Goal: Task Accomplishment & Management: Manage account settings

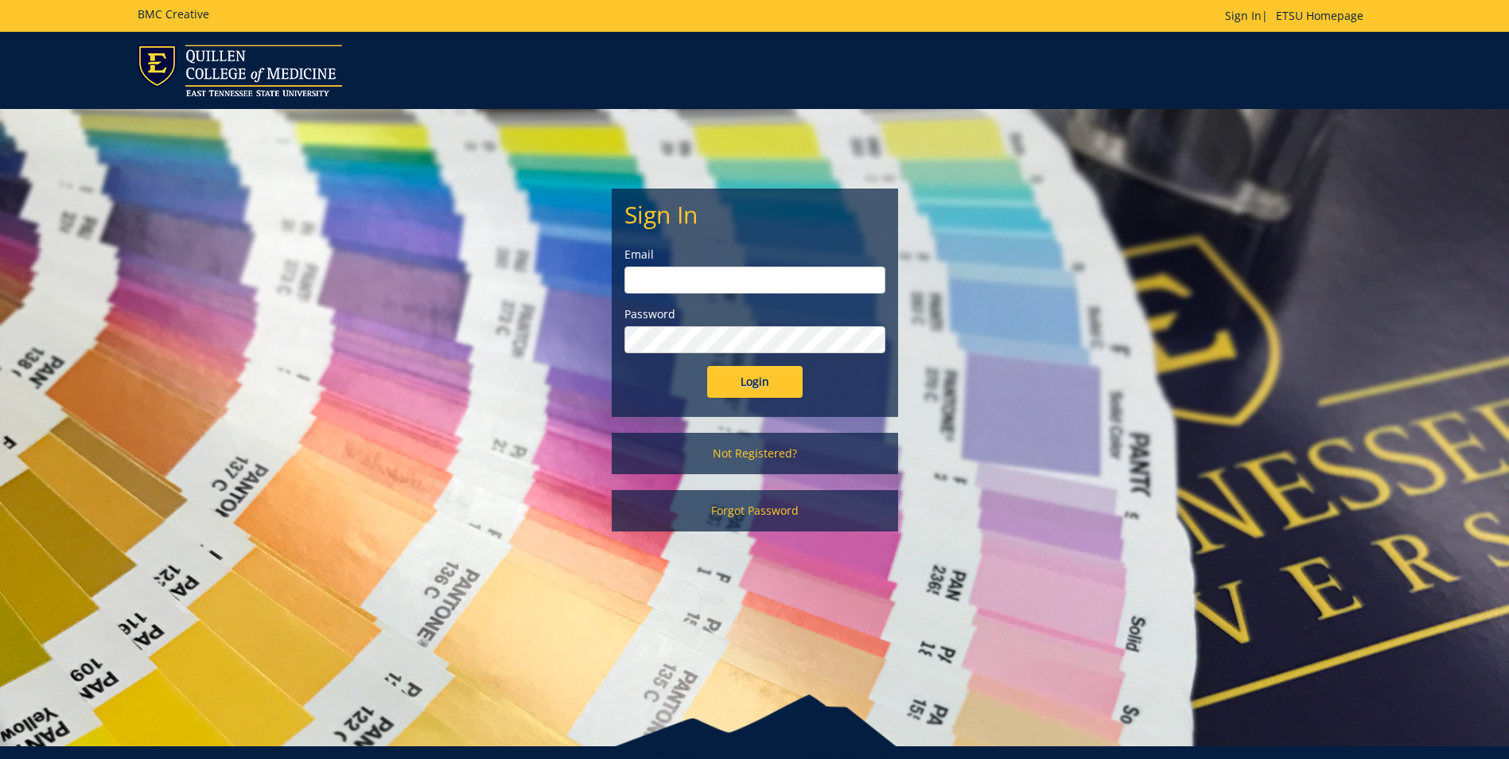
click at [714, 289] on input "email" at bounding box center [755, 280] width 261 height 27
type input "wisley@etsu.edu"
click at [707, 366] on input "Login" at bounding box center [754, 382] width 95 height 32
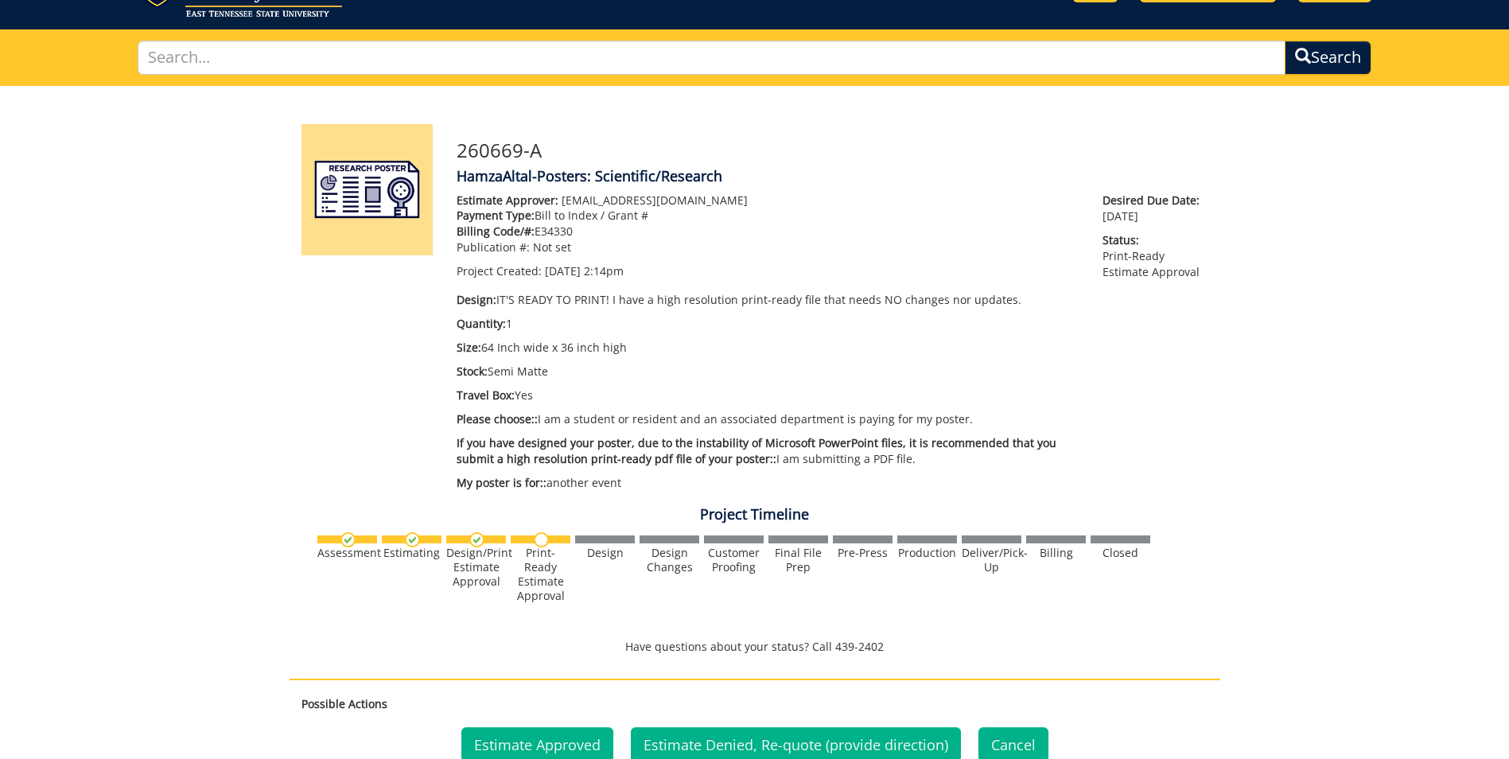
scroll to position [477, 0]
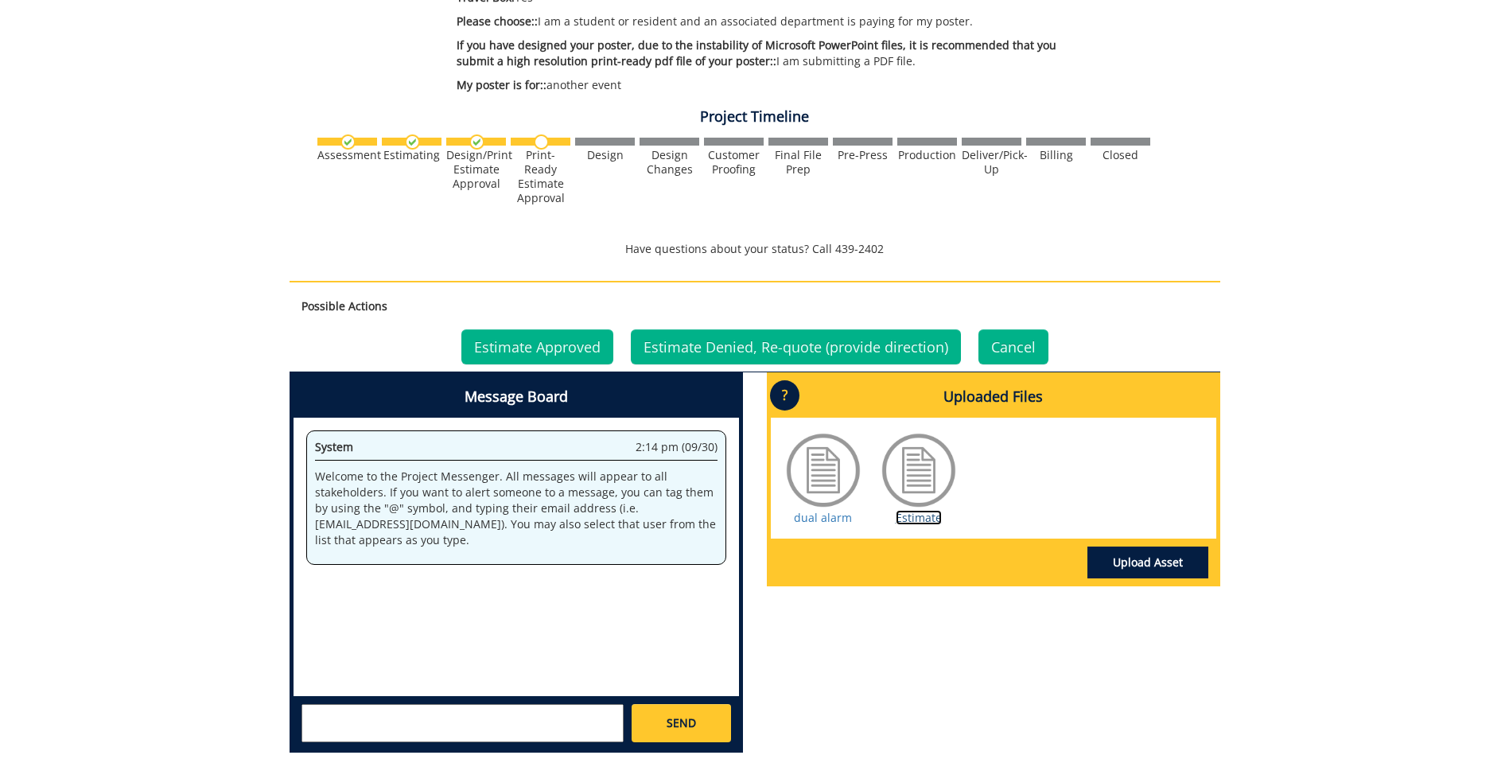
click at [918, 519] on link "Estimate" at bounding box center [919, 517] width 46 height 15
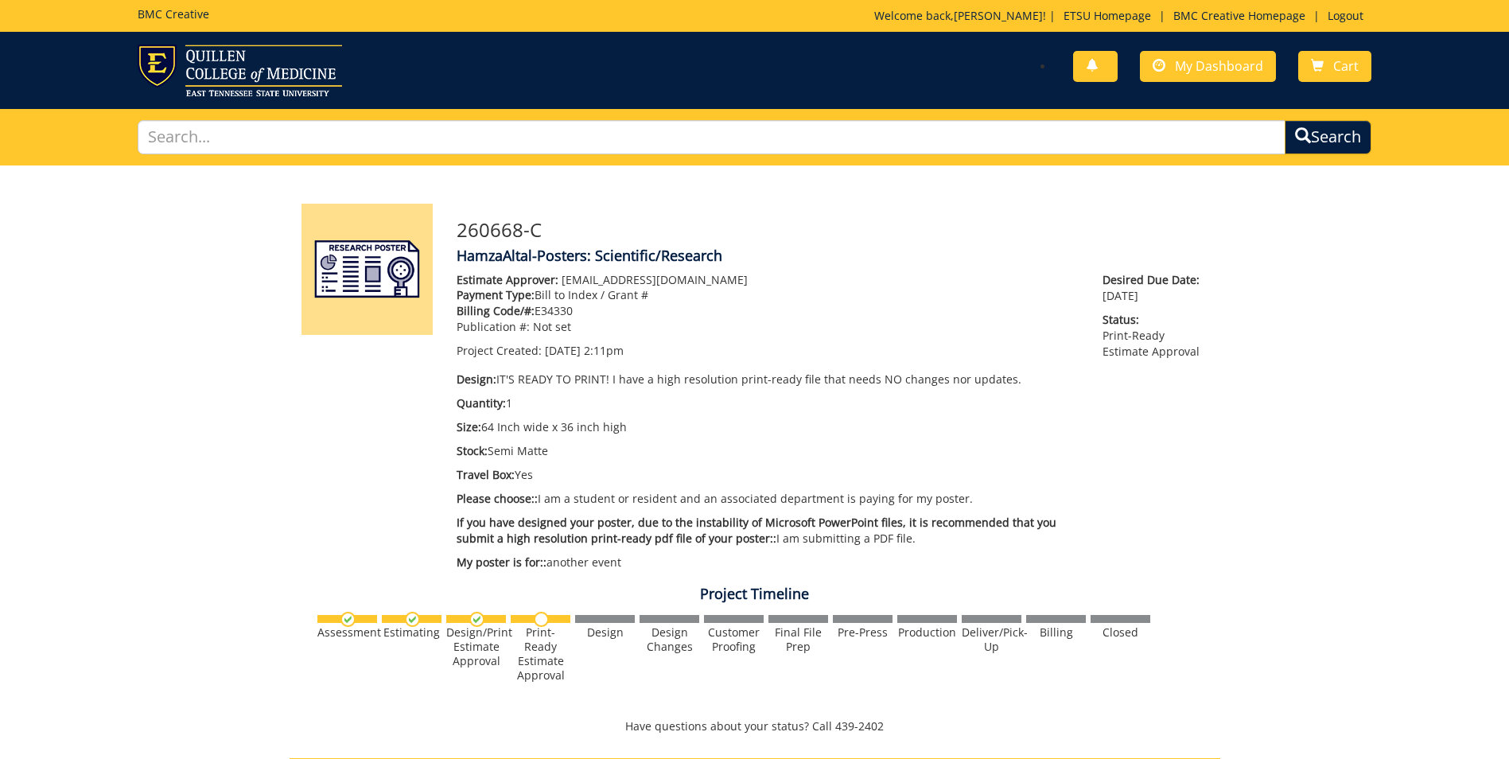
scroll to position [557, 0]
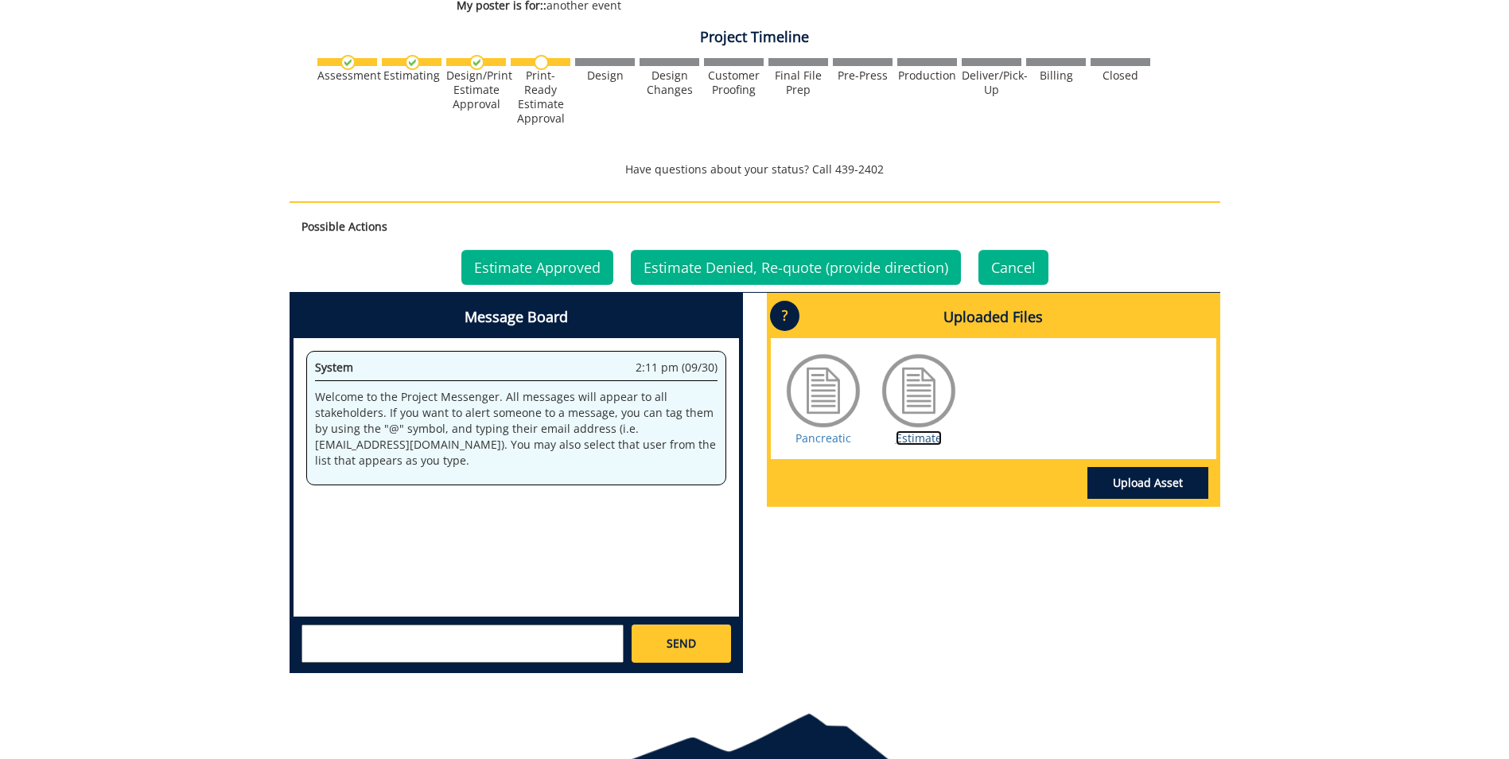
click at [934, 440] on link "Estimate" at bounding box center [919, 437] width 46 height 15
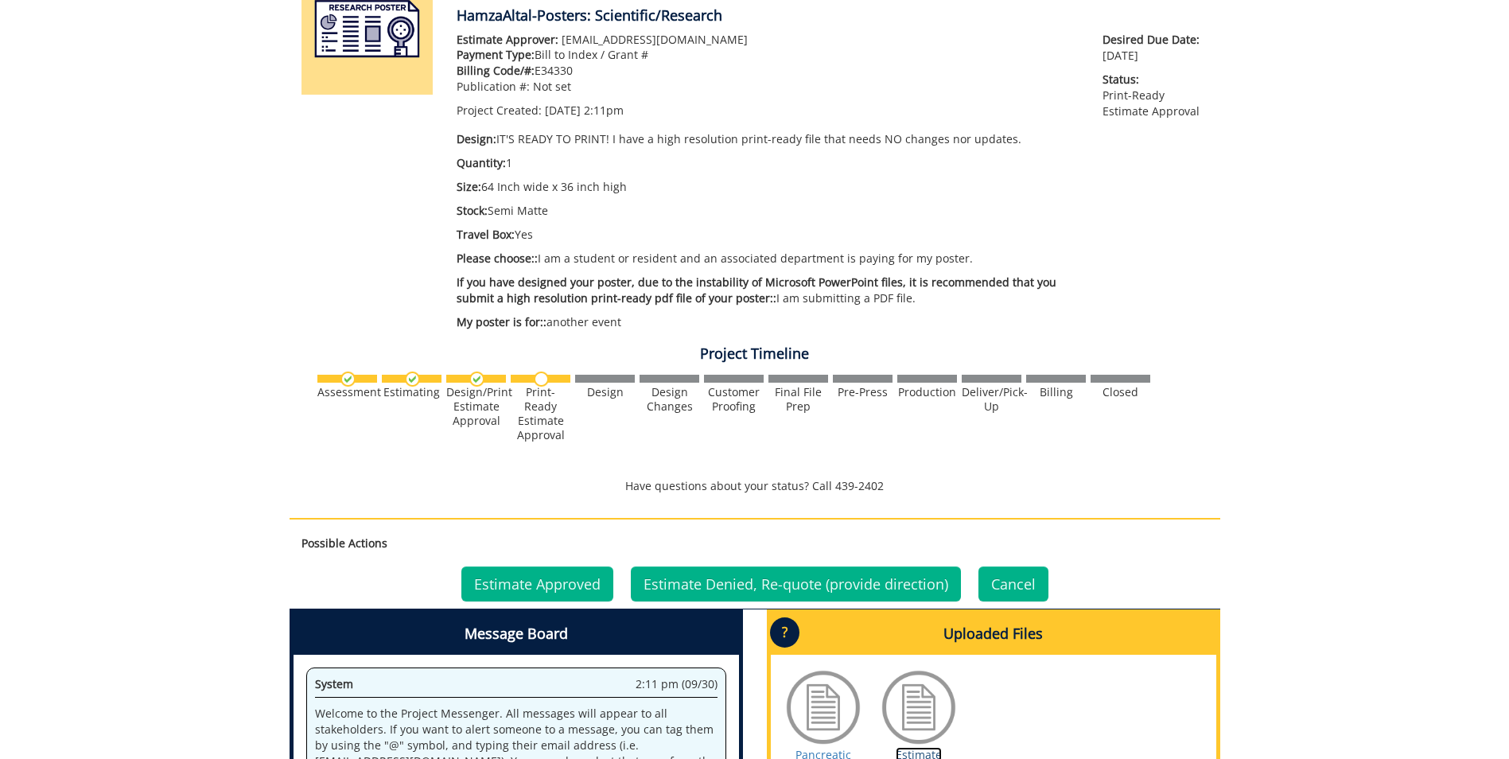
scroll to position [399, 0]
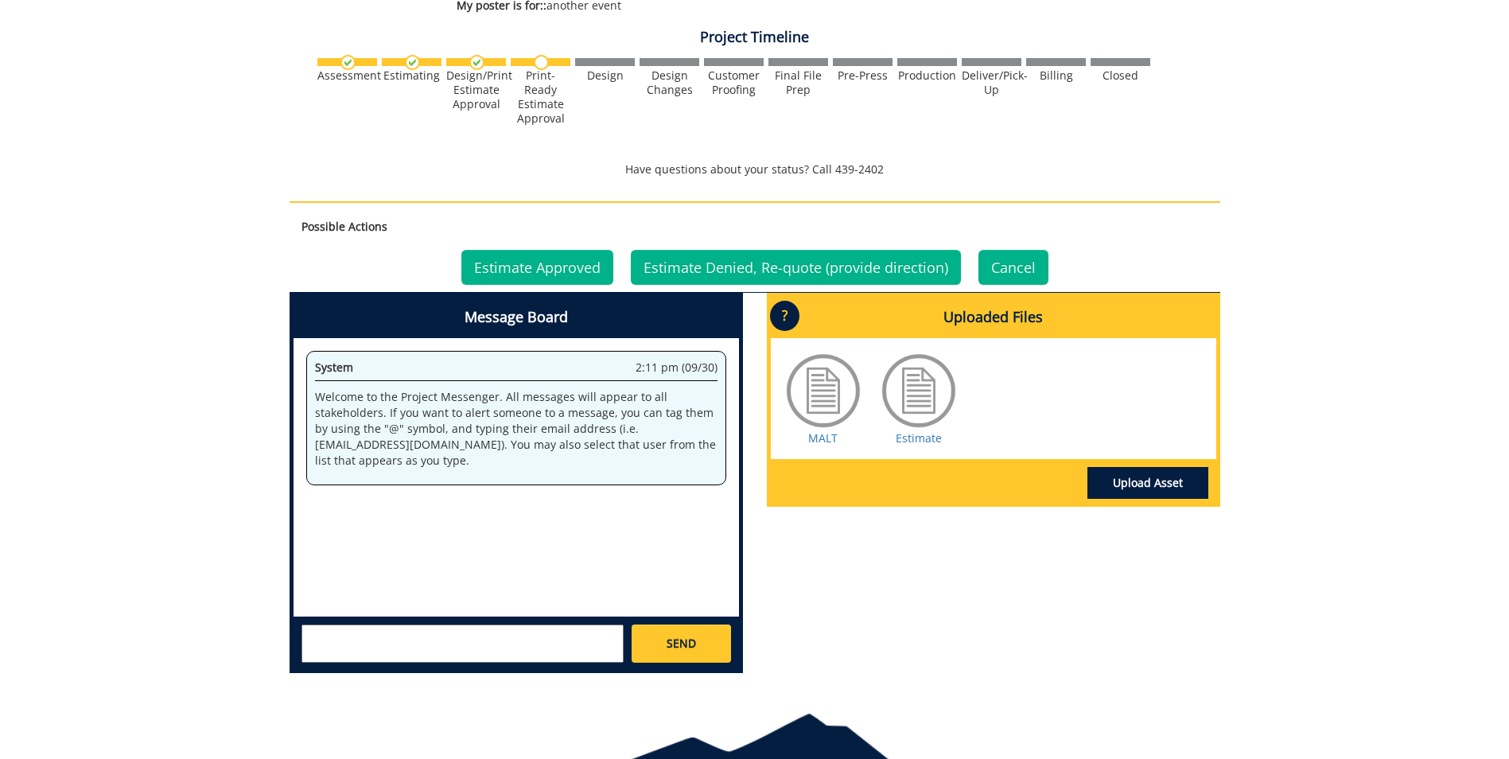
scroll to position [636, 0]
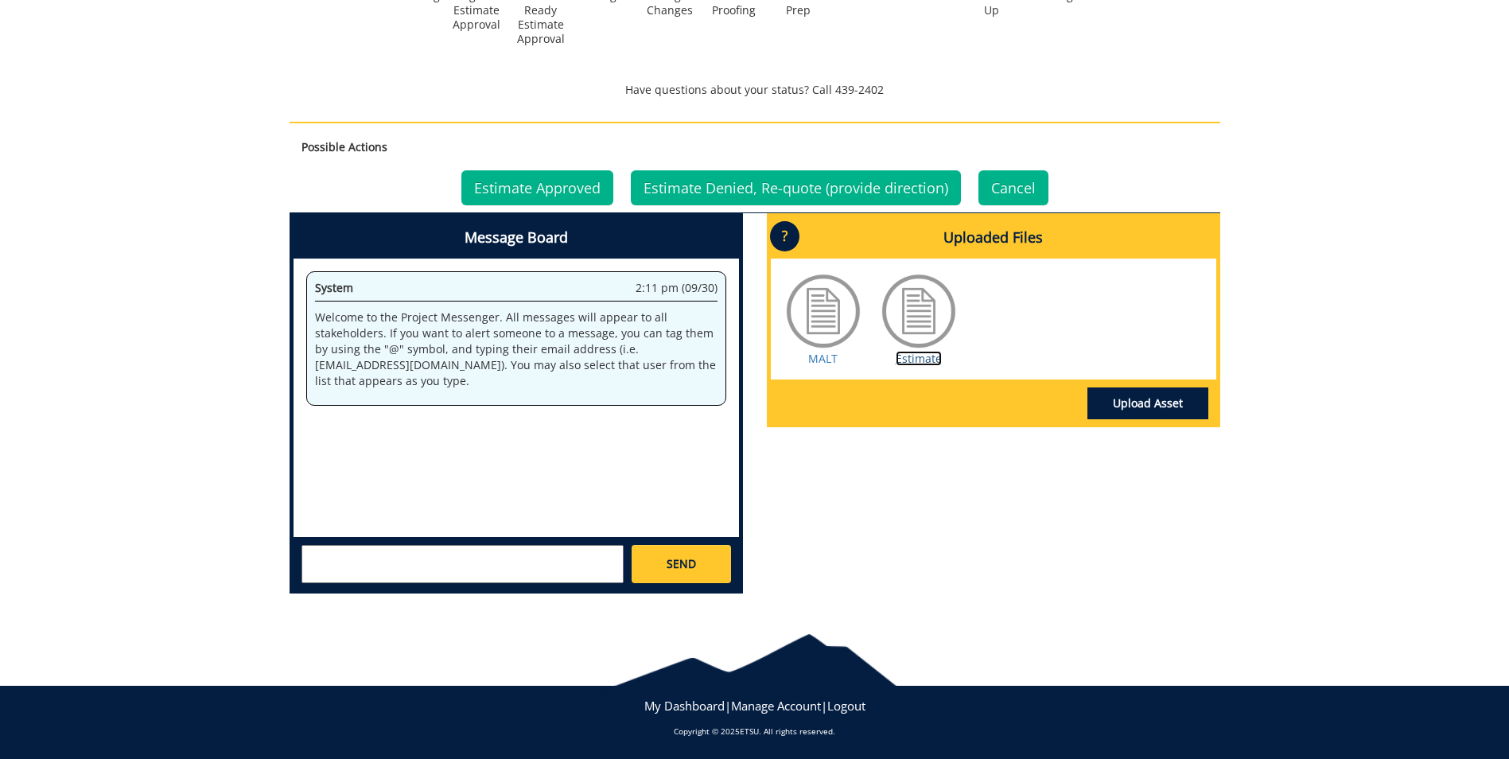
click at [915, 359] on link "Estimate" at bounding box center [919, 358] width 46 height 15
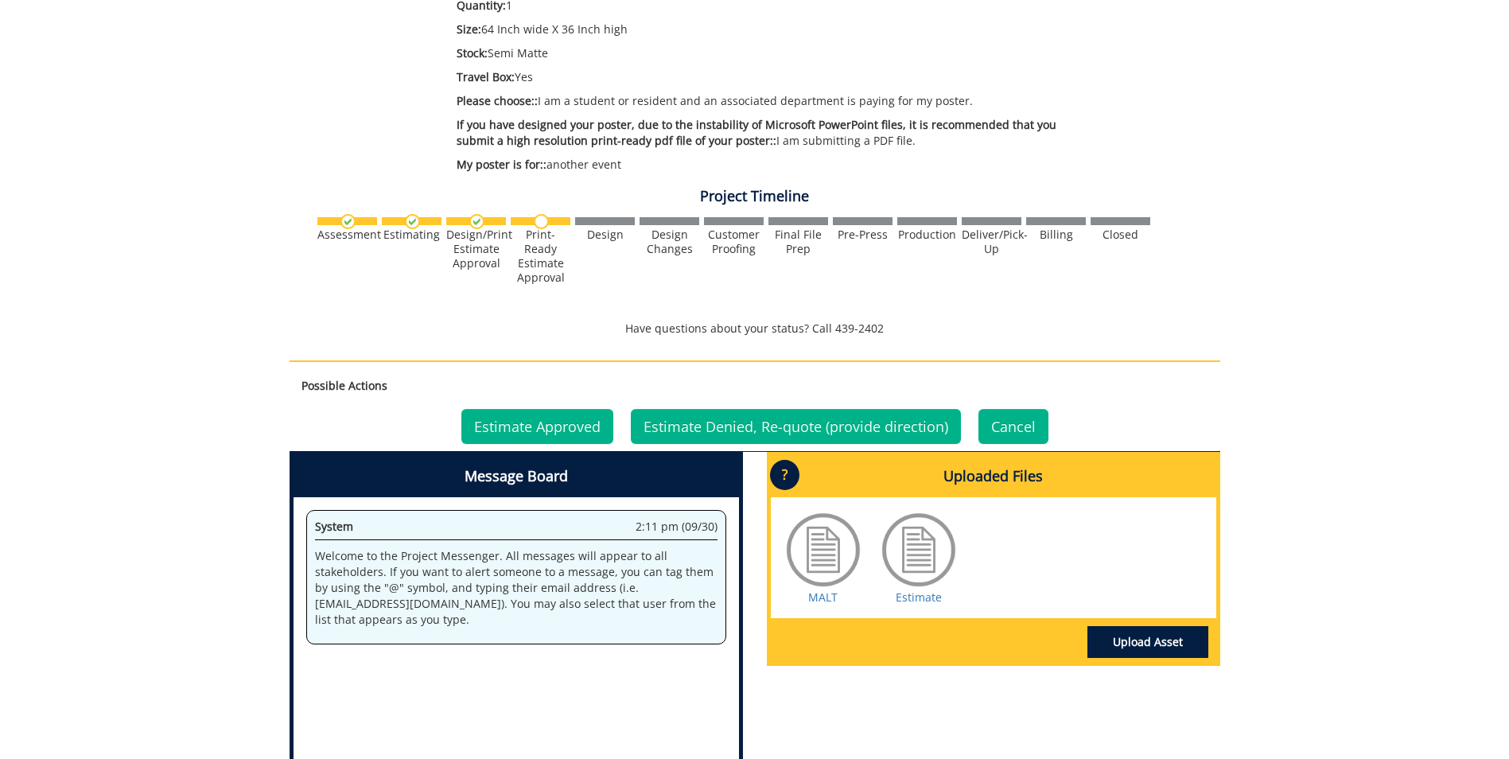
scroll to position [477, 0]
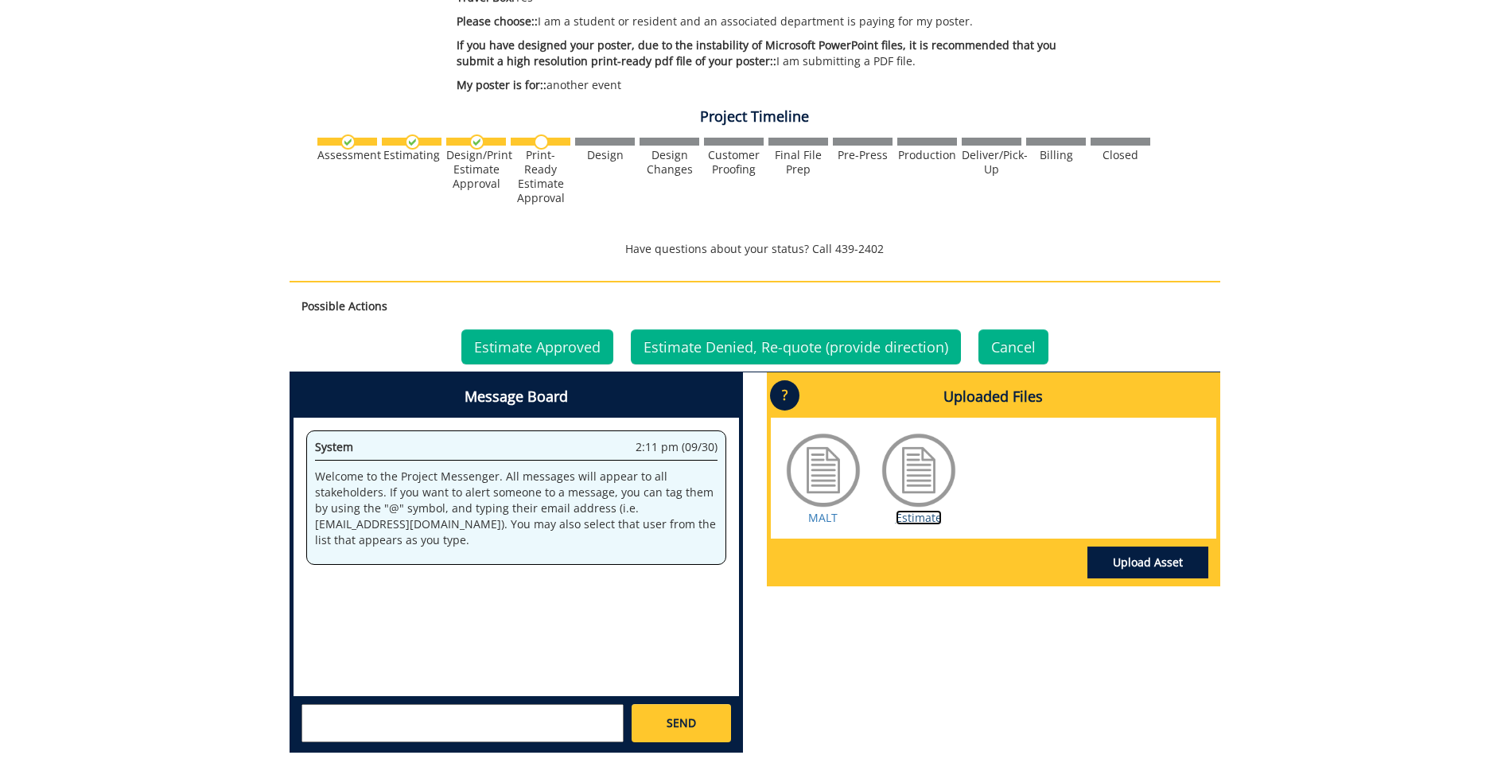
click at [916, 518] on link "Estimate" at bounding box center [919, 517] width 46 height 15
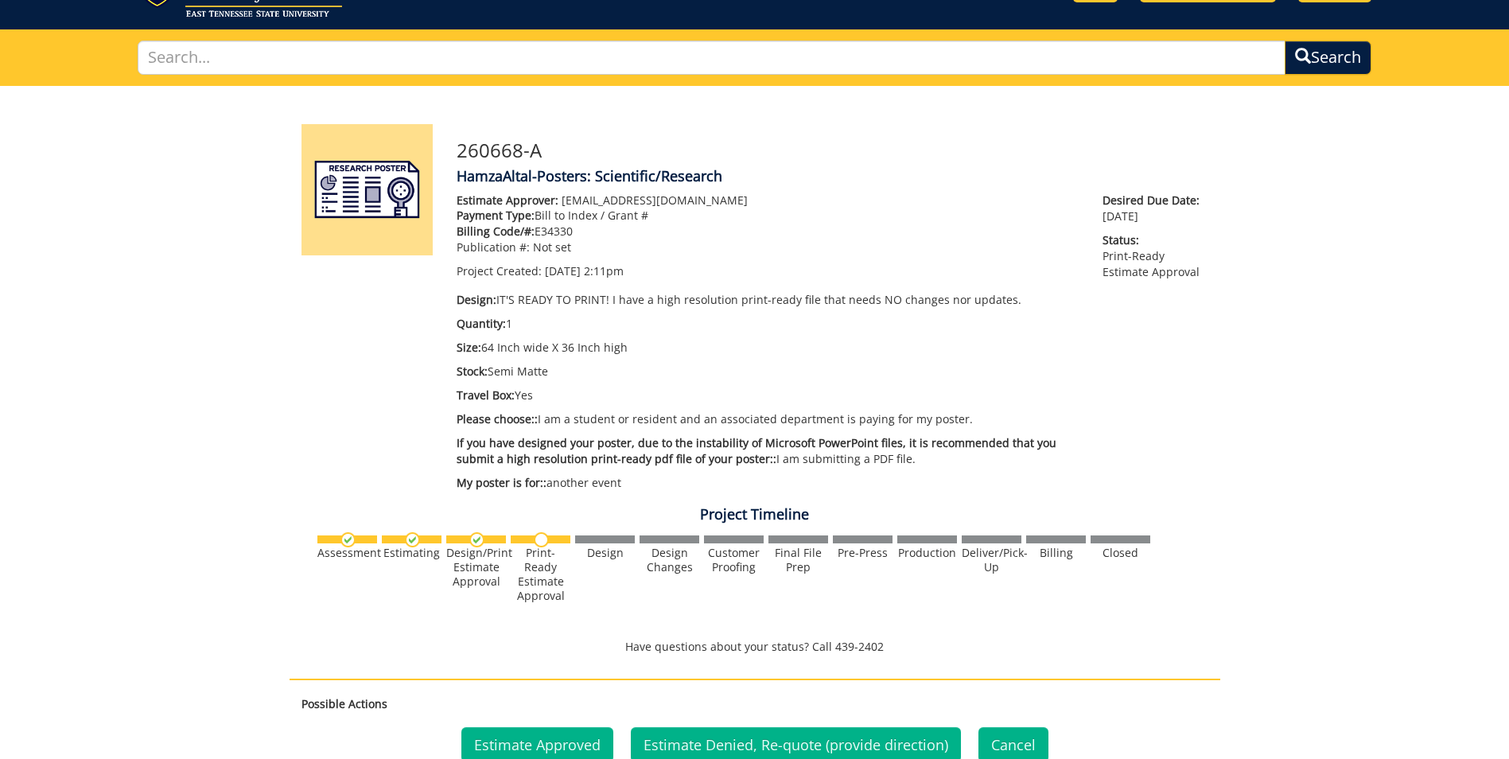
scroll to position [318, 0]
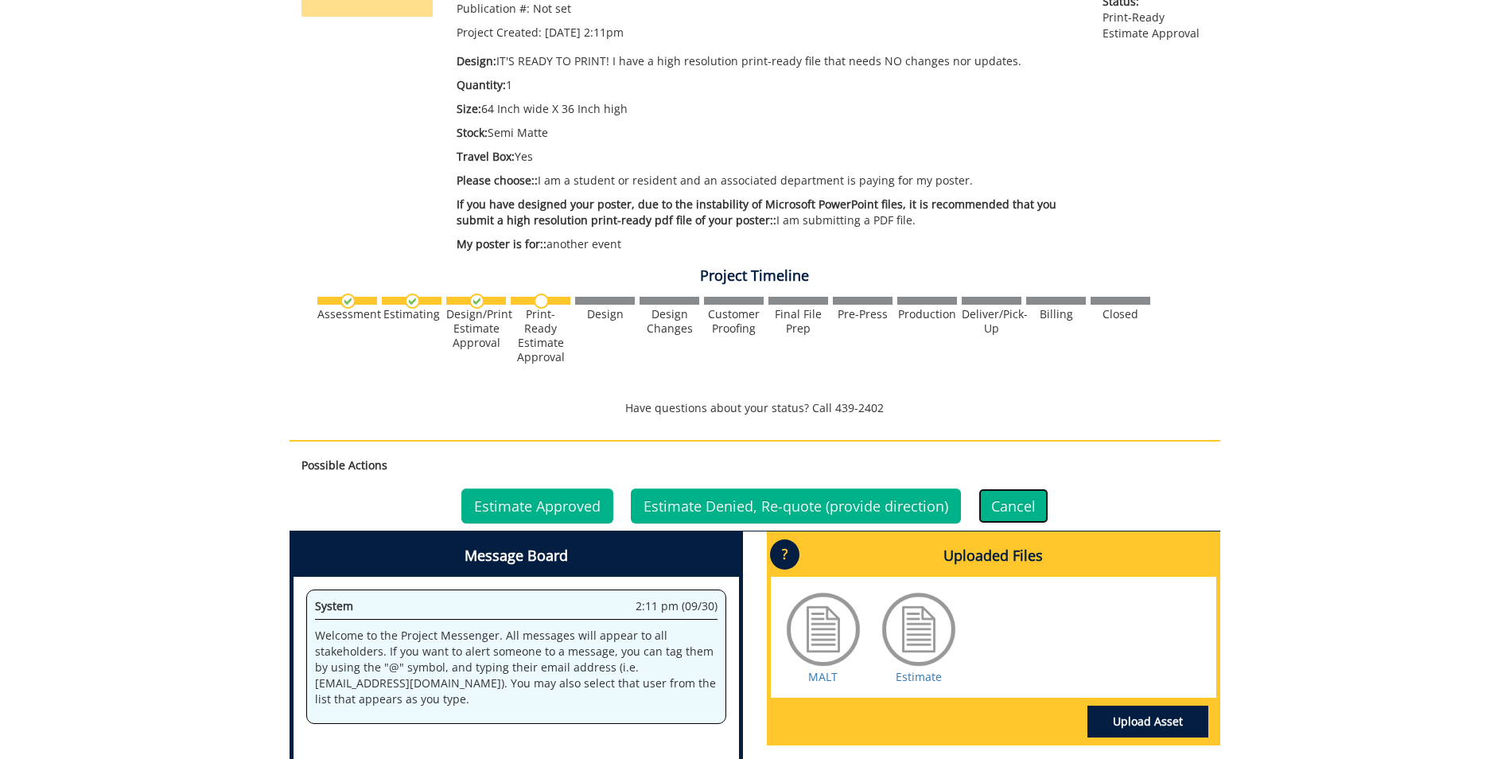
click at [1018, 502] on link "Cancel" at bounding box center [1014, 506] width 70 height 35
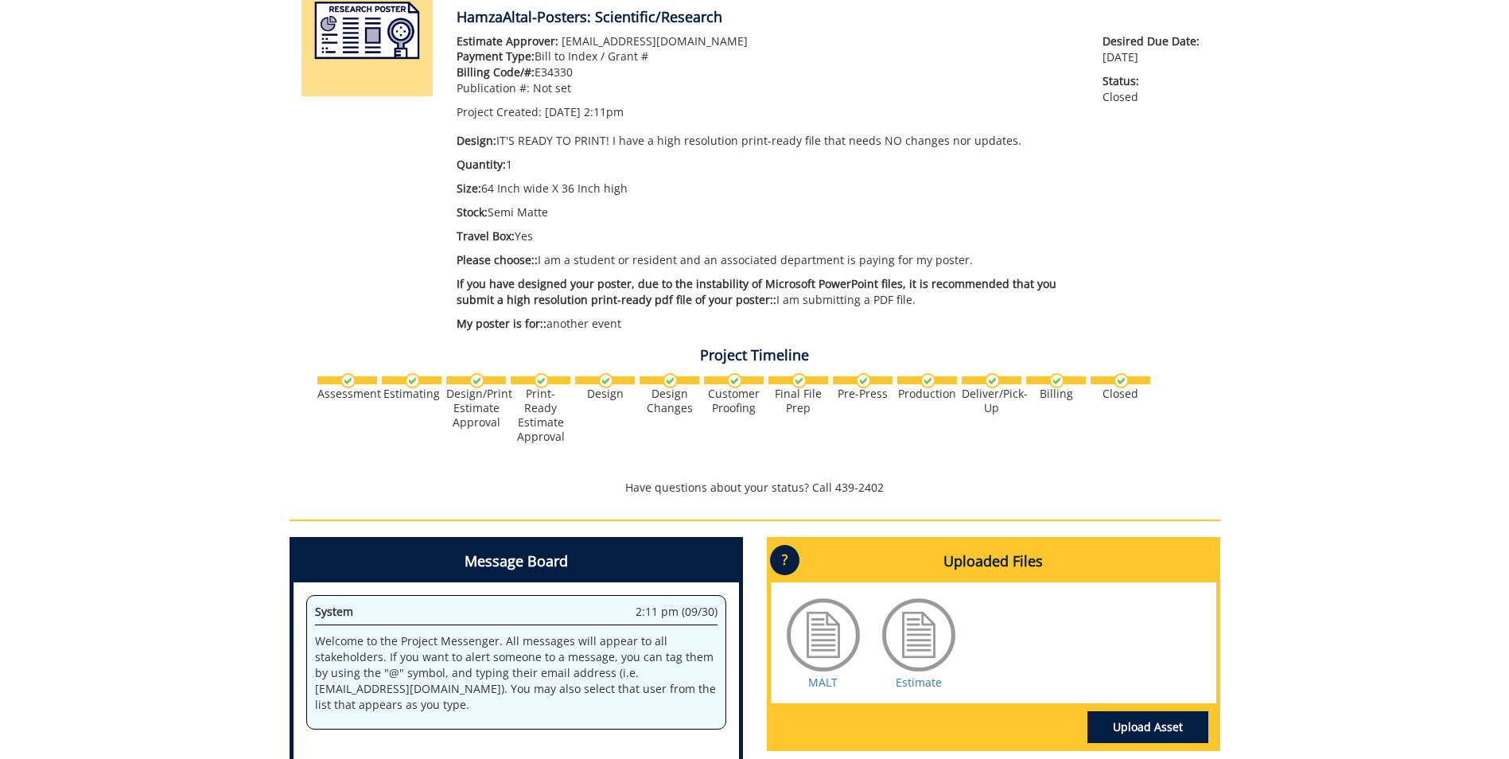
scroll to position [398, 0]
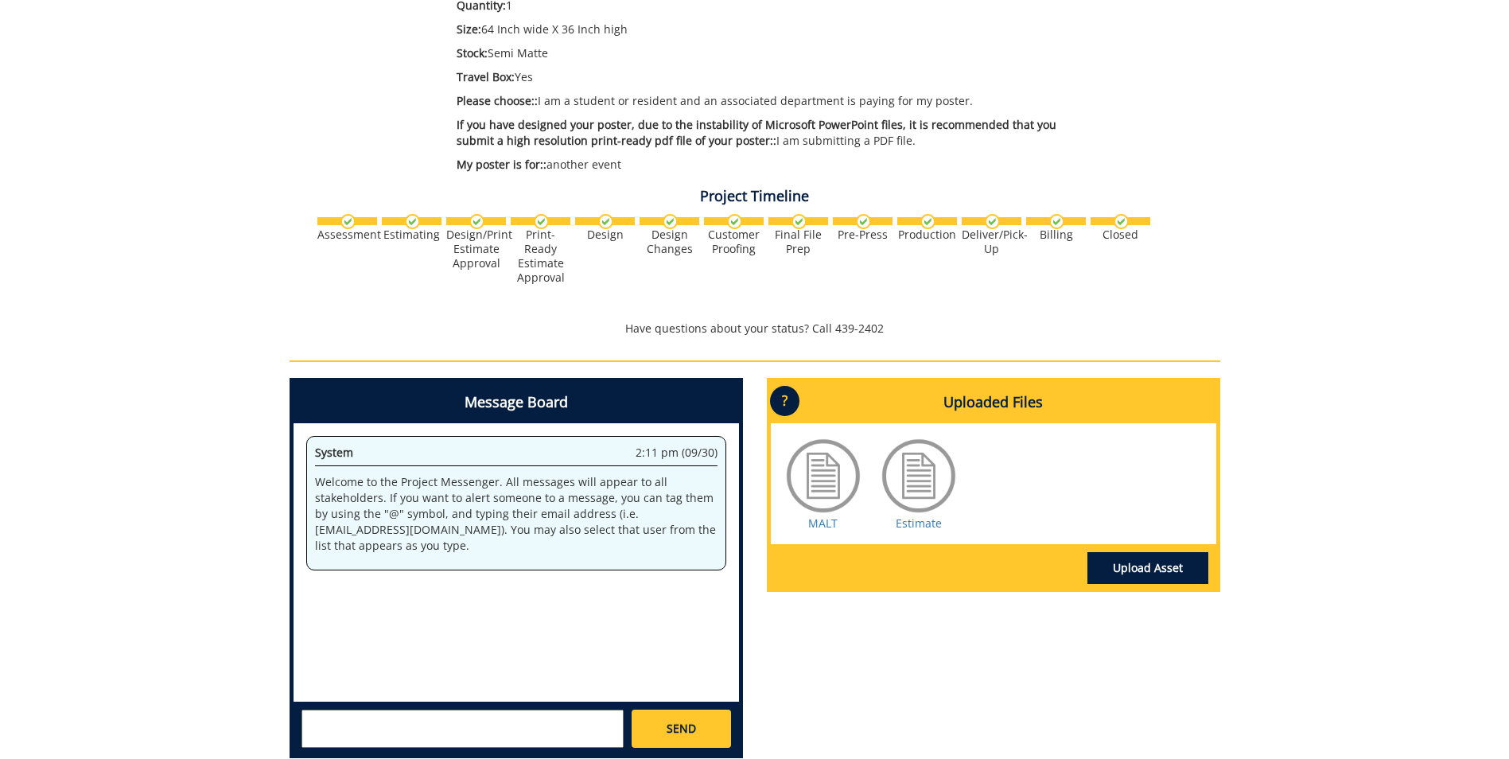
click at [438, 727] on textarea at bounding box center [463, 729] width 322 height 38
type textarea "Please cancel this order"
click at [676, 723] on span "SEND" at bounding box center [681, 729] width 29 height 16
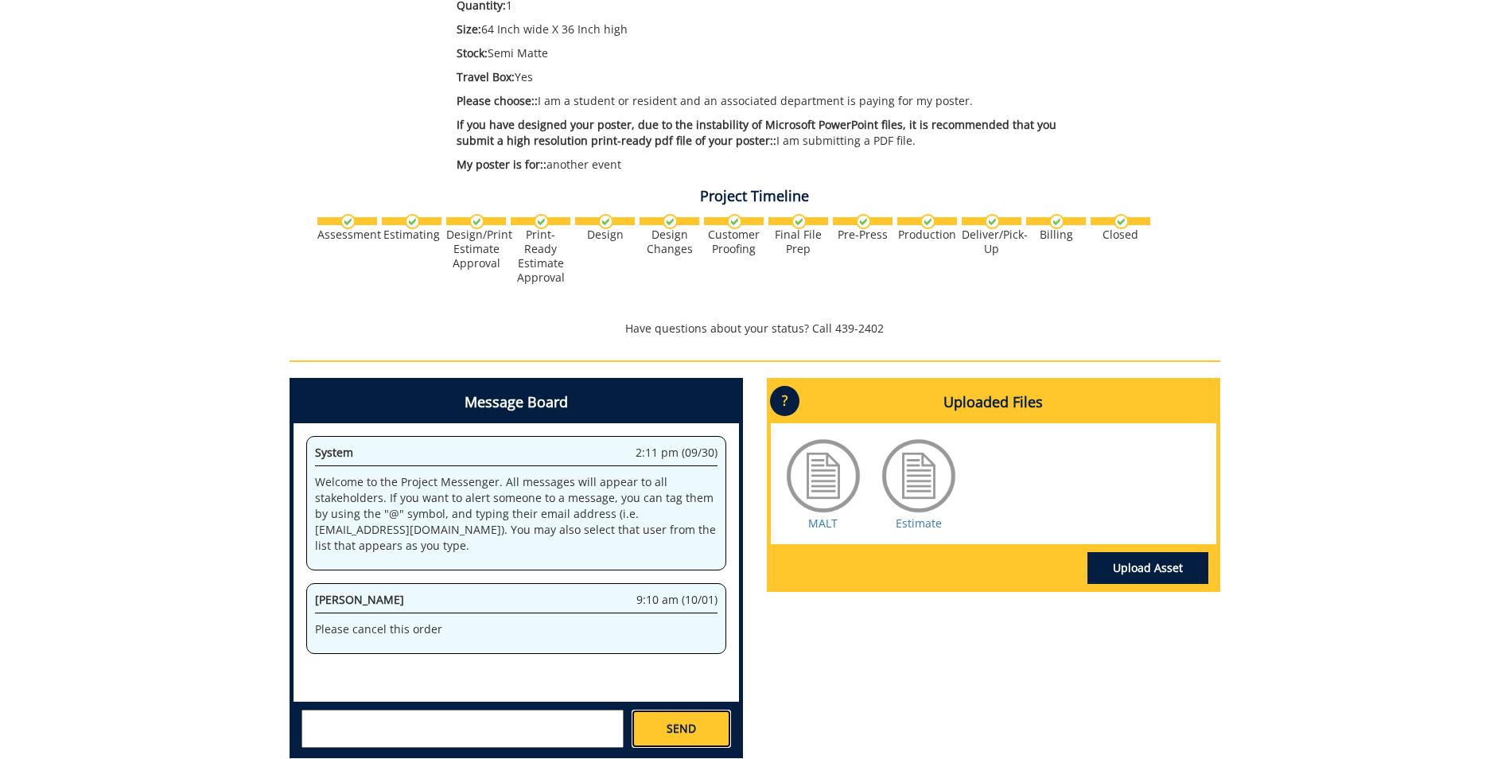
scroll to position [0, 0]
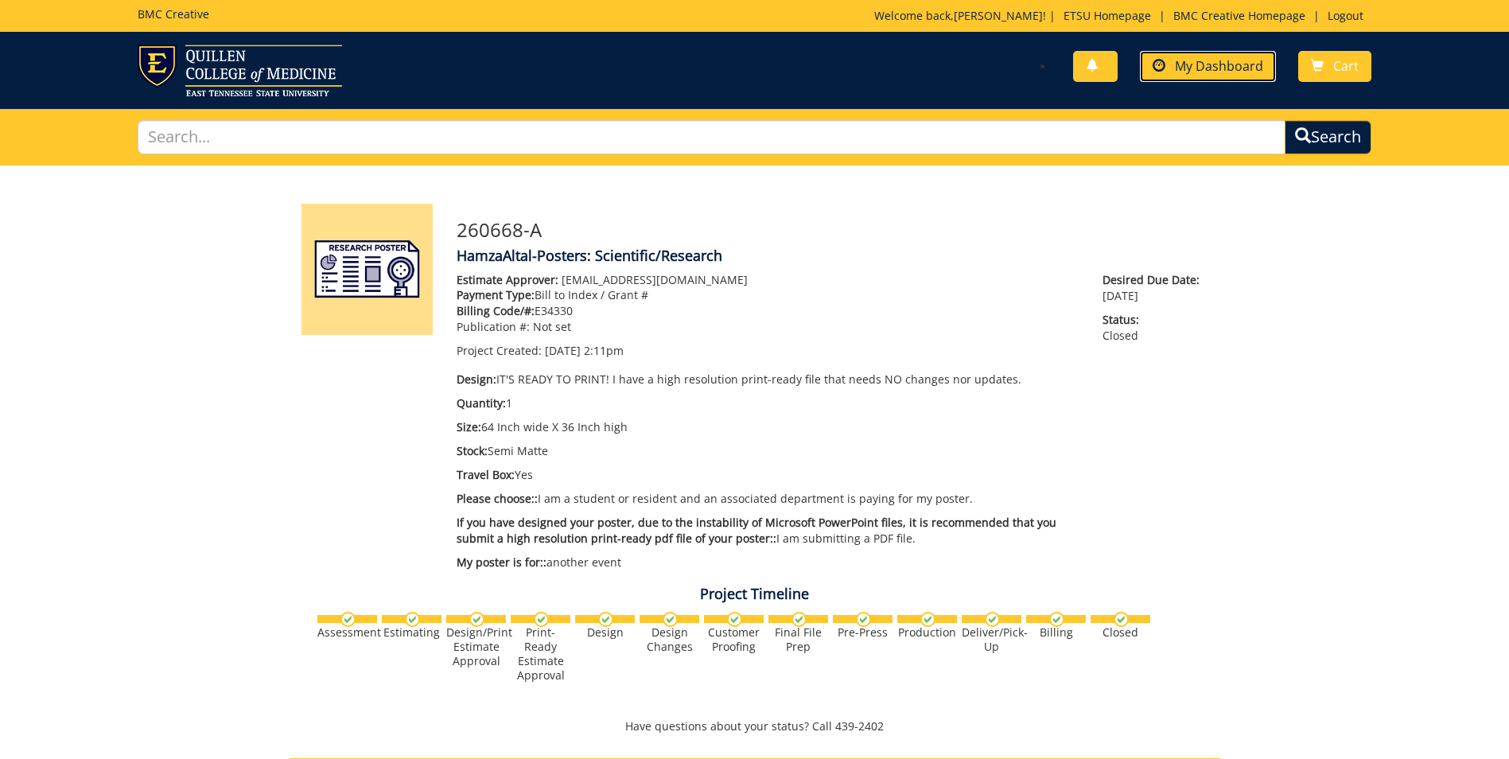
click at [1208, 58] on span "My Dashboard" at bounding box center [1219, 66] width 88 height 18
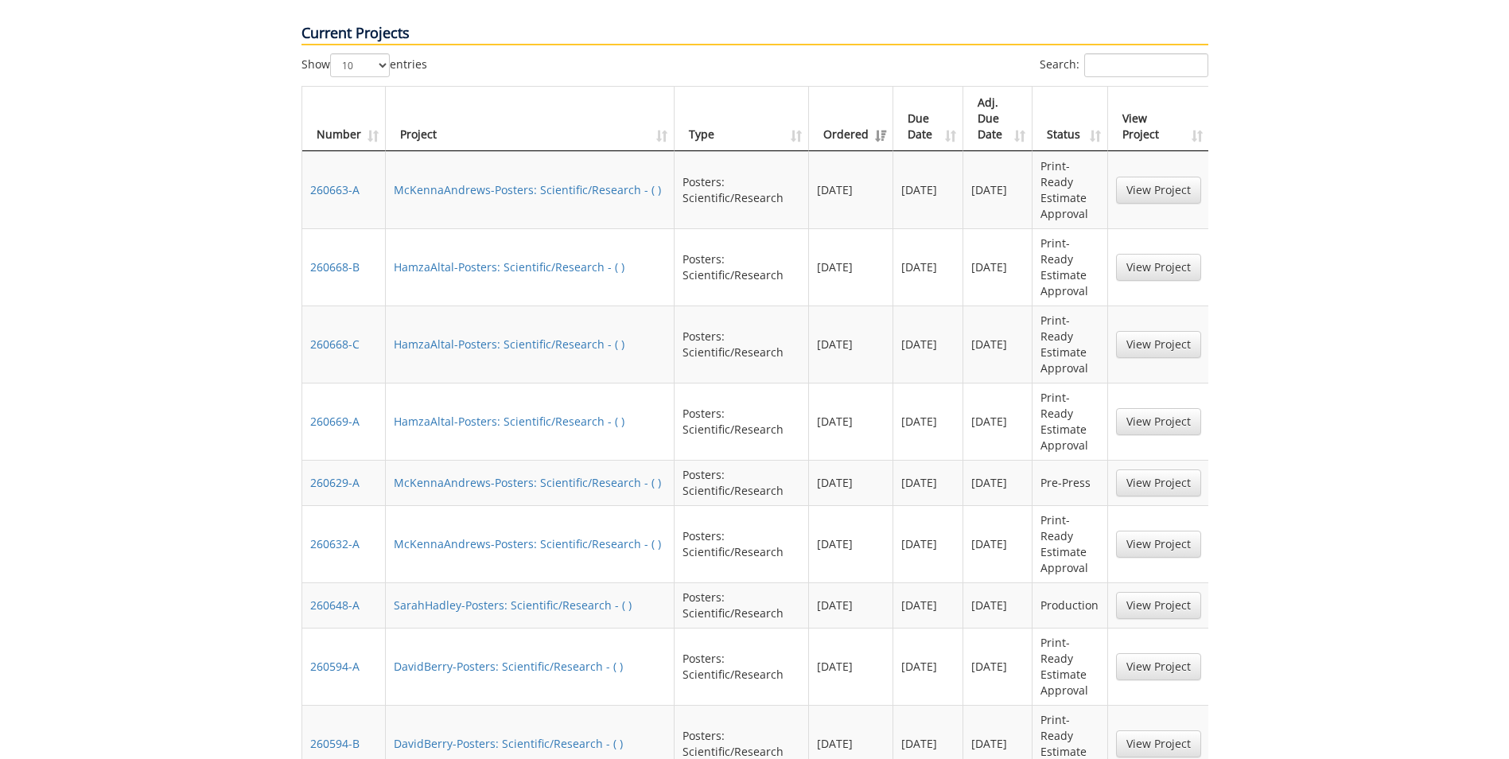
scroll to position [557, 0]
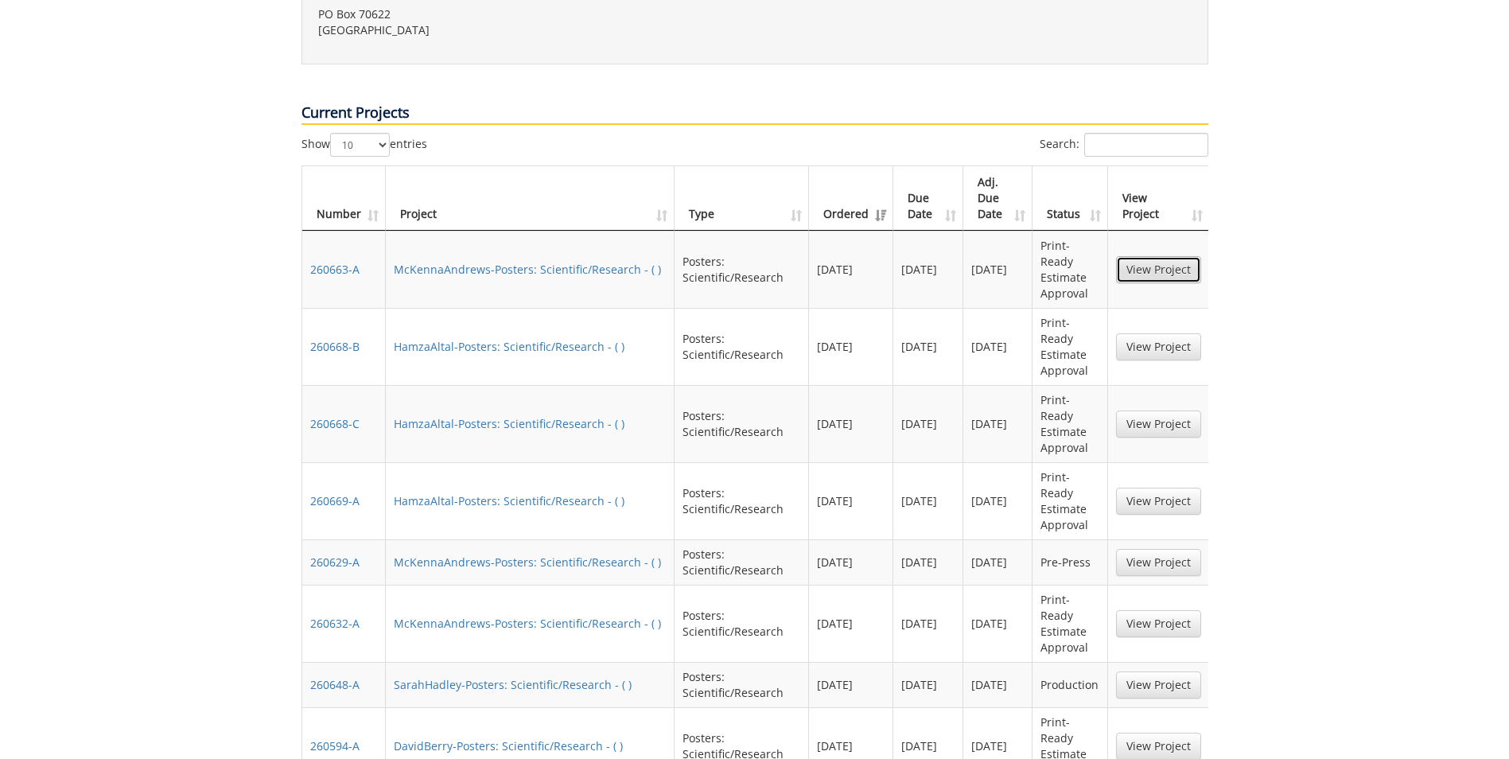
click at [1164, 256] on link "View Project" at bounding box center [1158, 269] width 85 height 27
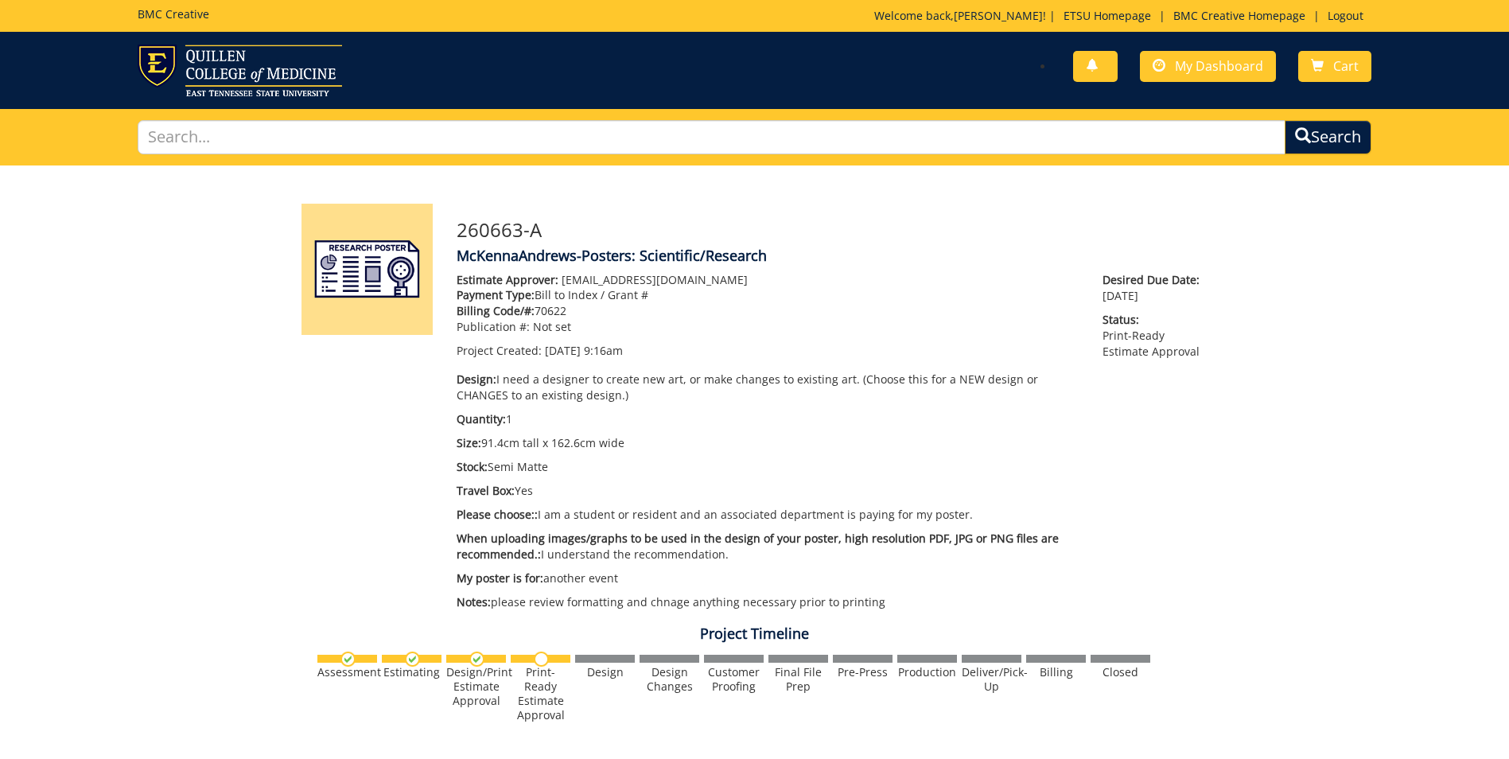
scroll to position [557, 0]
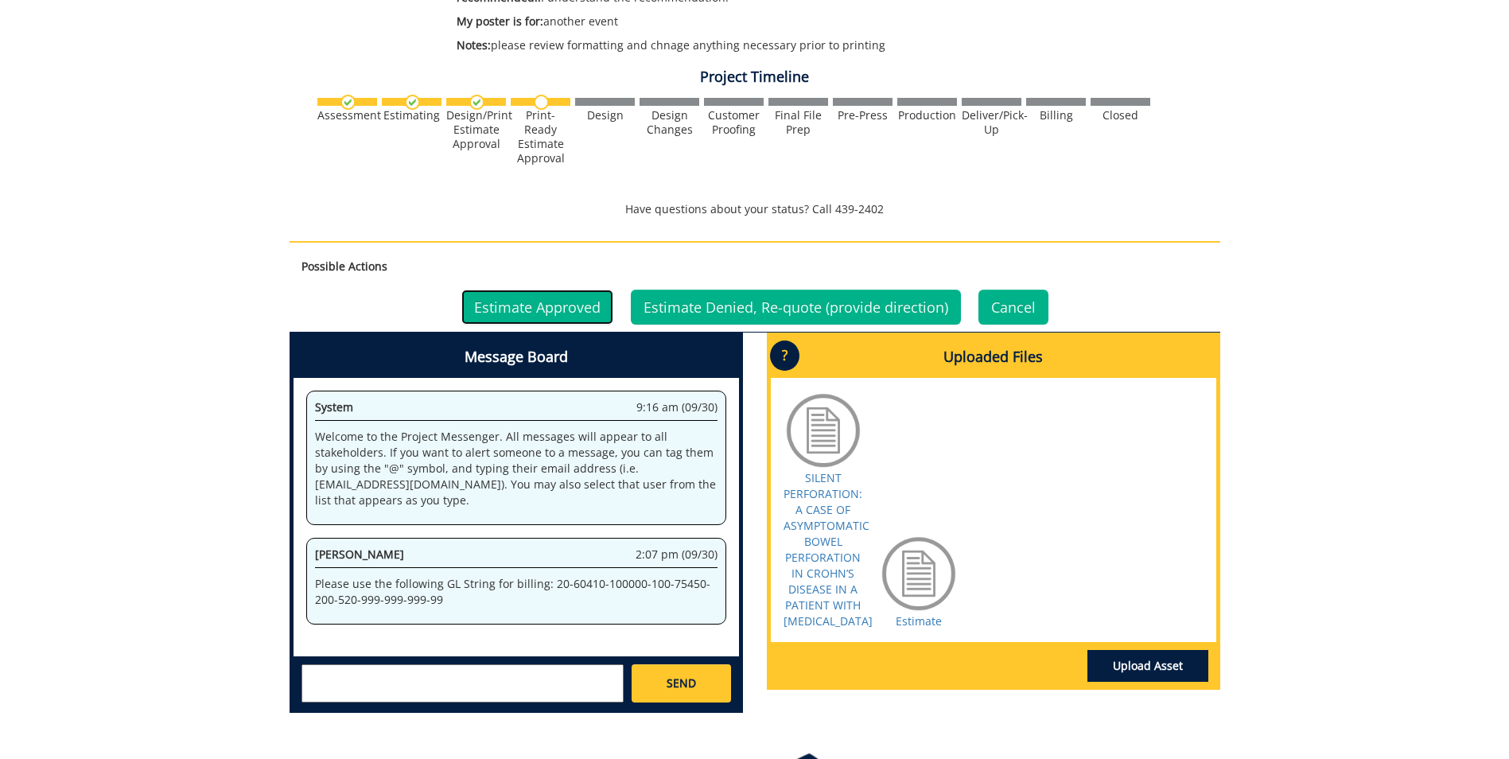
click at [558, 302] on link "Estimate Approved" at bounding box center [537, 307] width 152 height 35
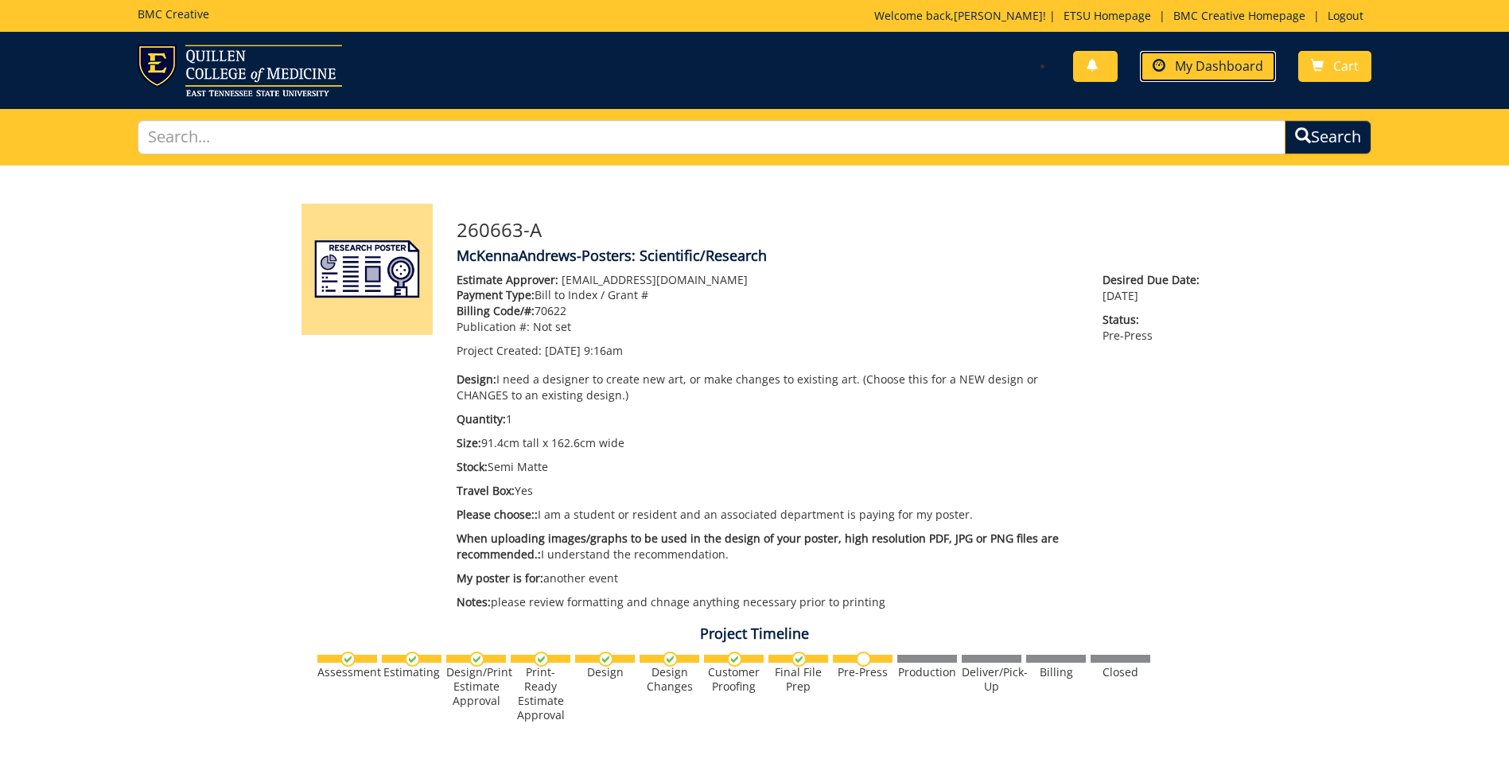
click at [1231, 69] on span "My Dashboard" at bounding box center [1219, 66] width 88 height 18
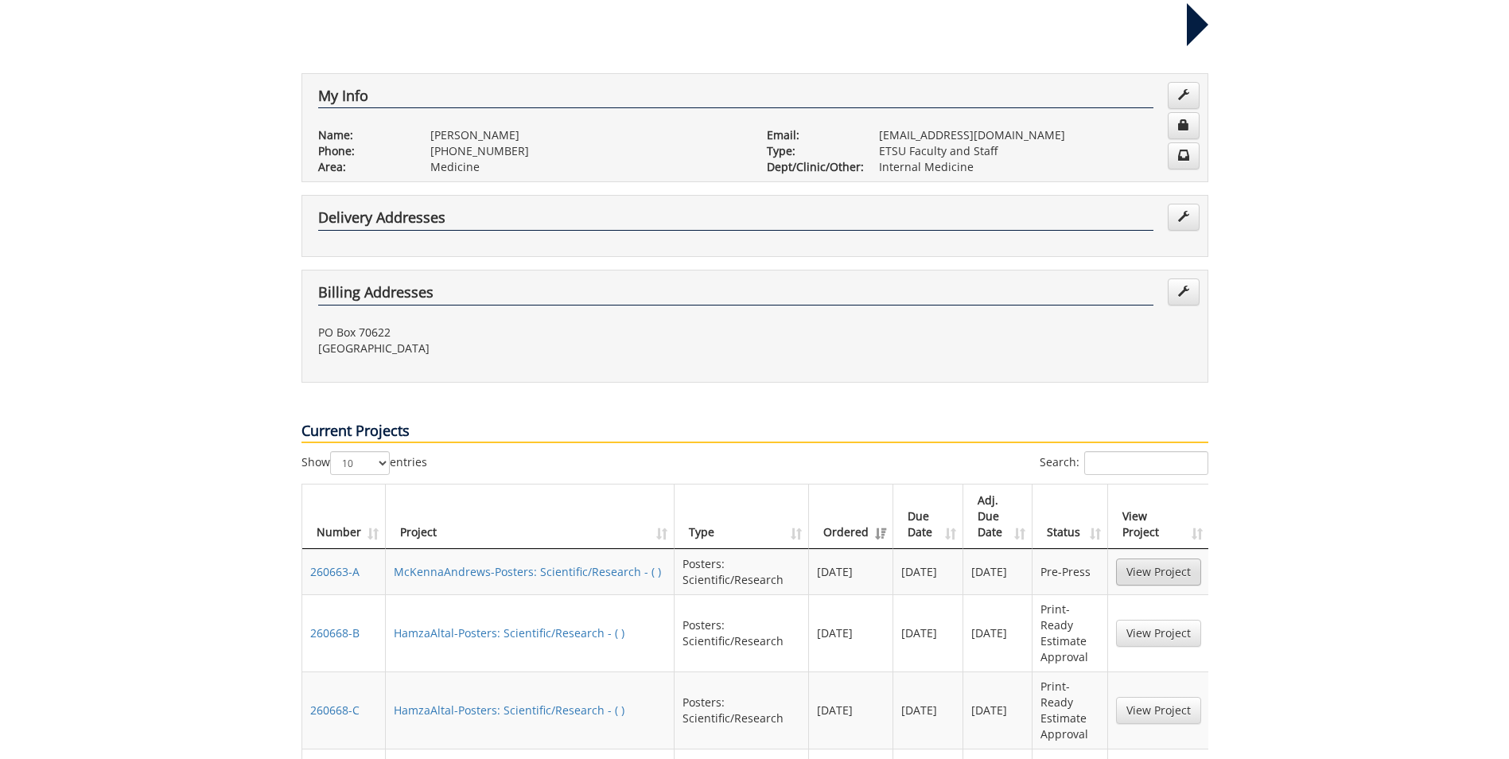
scroll to position [398, 0]
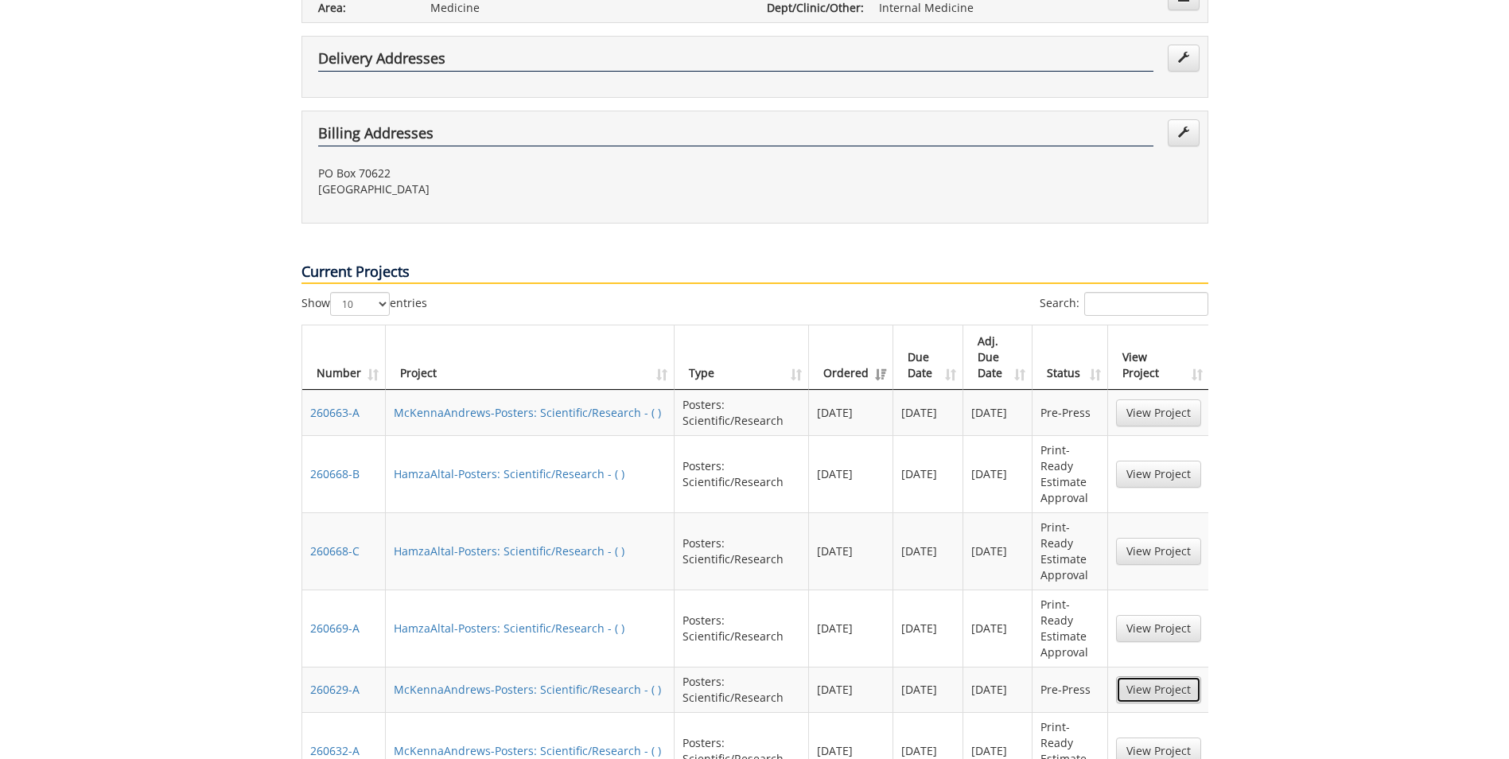
click at [1158, 676] on link "View Project" at bounding box center [1158, 689] width 85 height 27
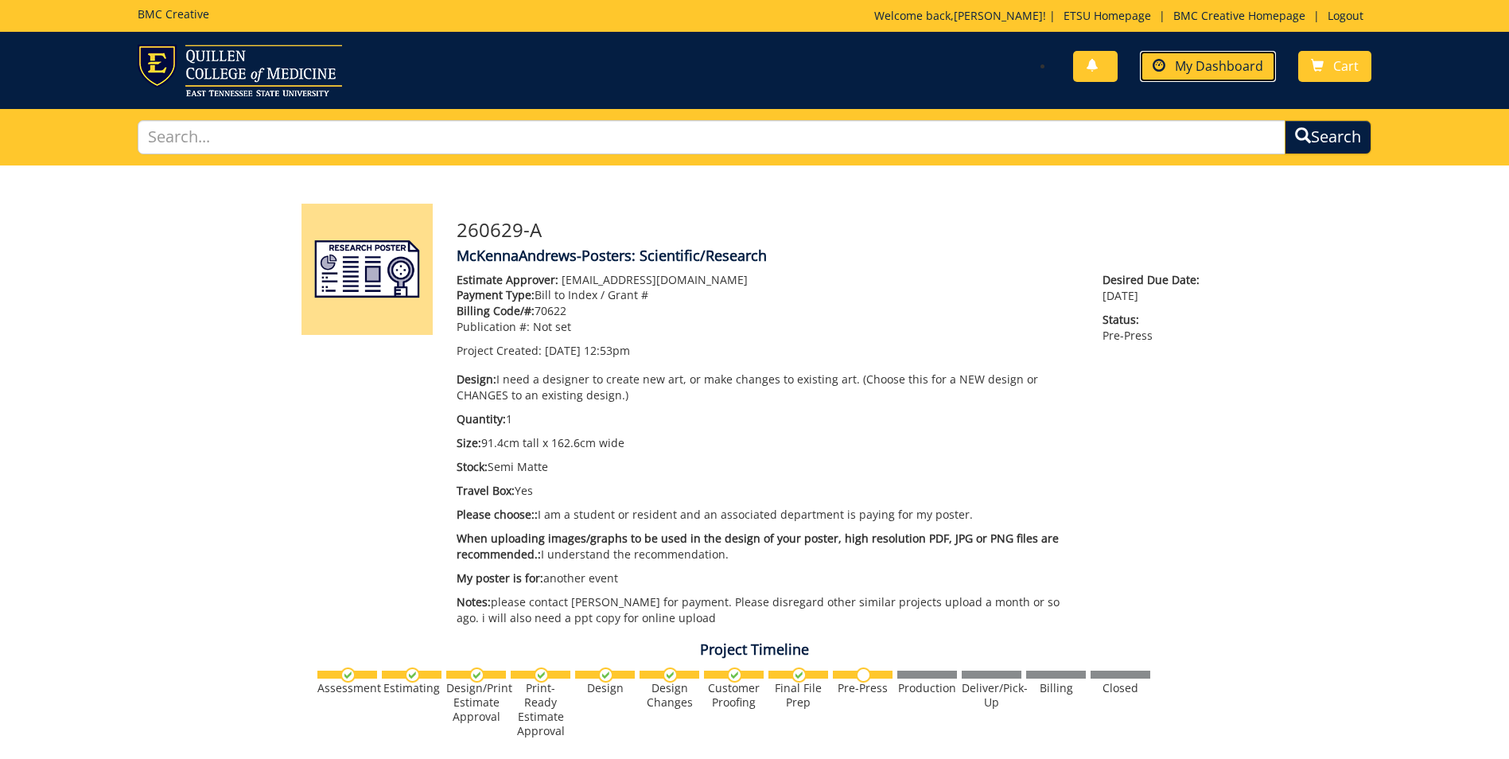
click at [1192, 70] on span "My Dashboard" at bounding box center [1219, 66] width 88 height 18
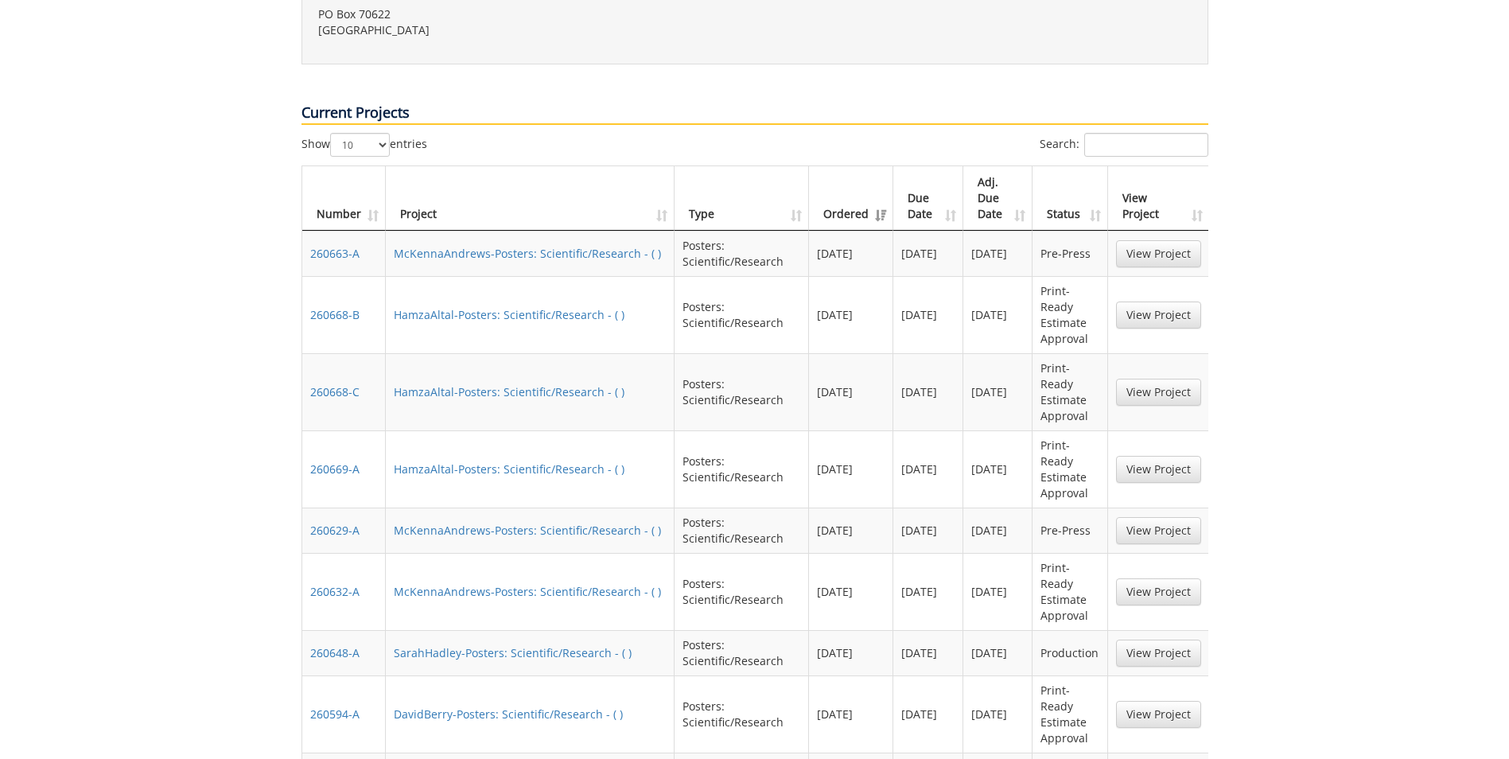
scroll to position [636, 0]
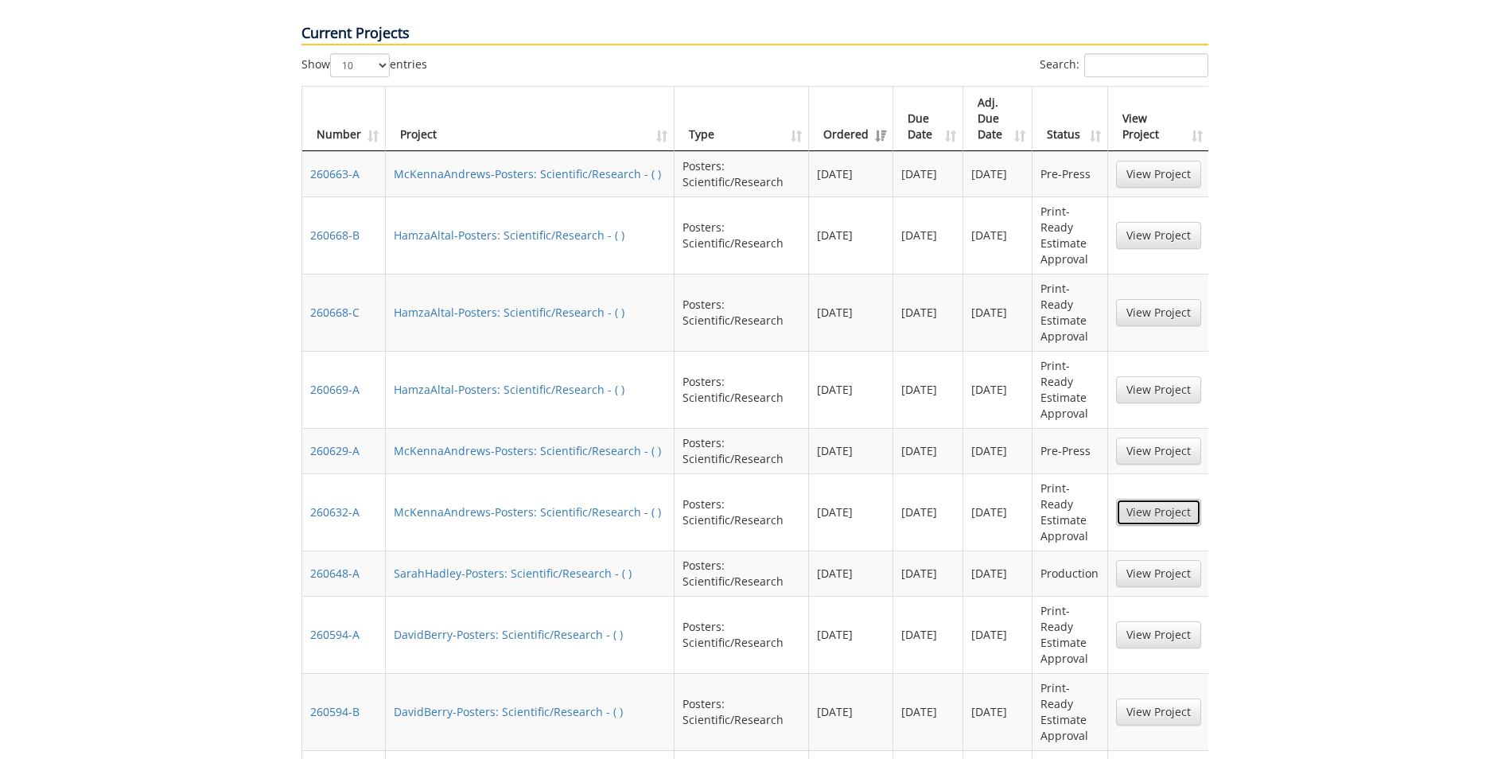
click at [1154, 499] on link "View Project" at bounding box center [1158, 512] width 85 height 27
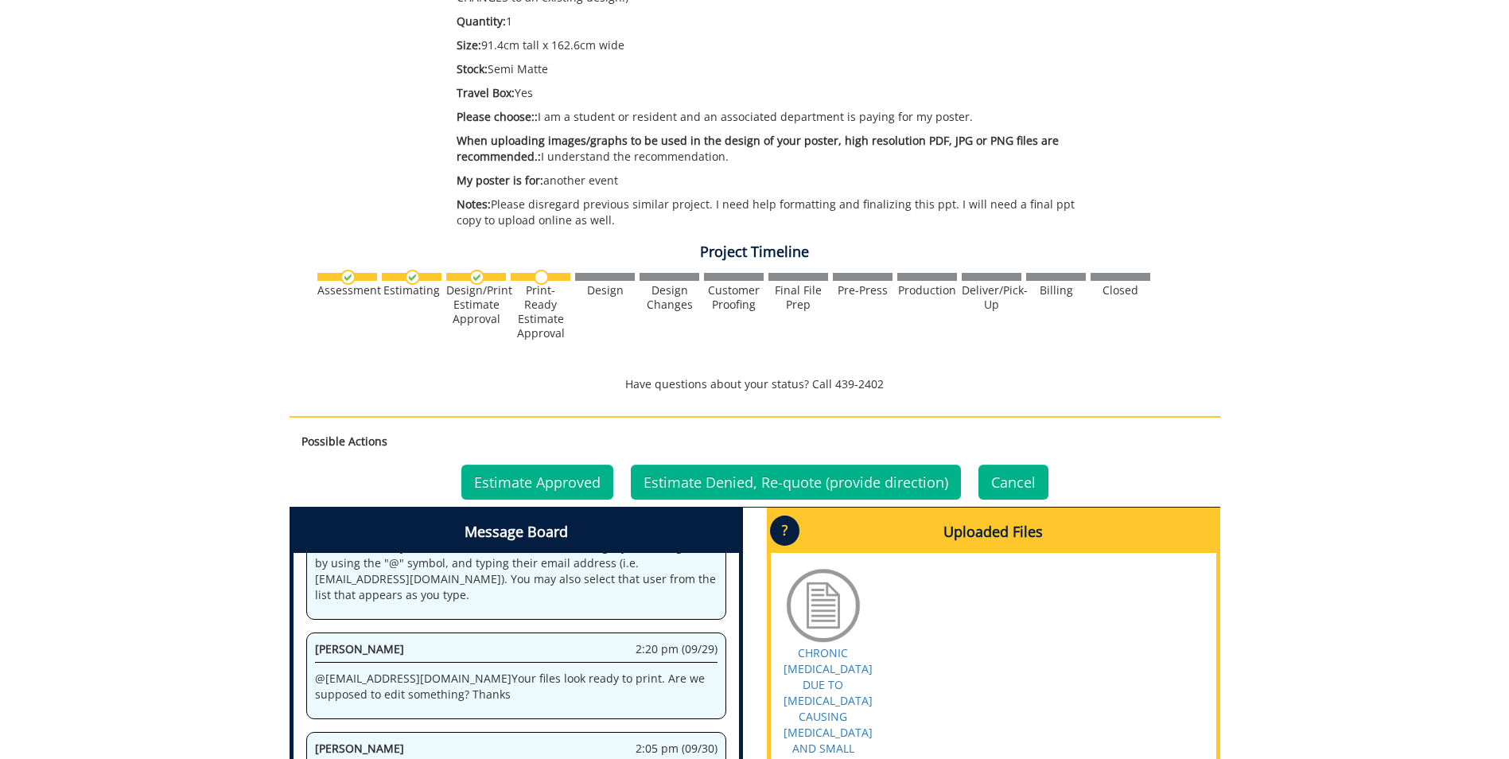
scroll to position [477, 0]
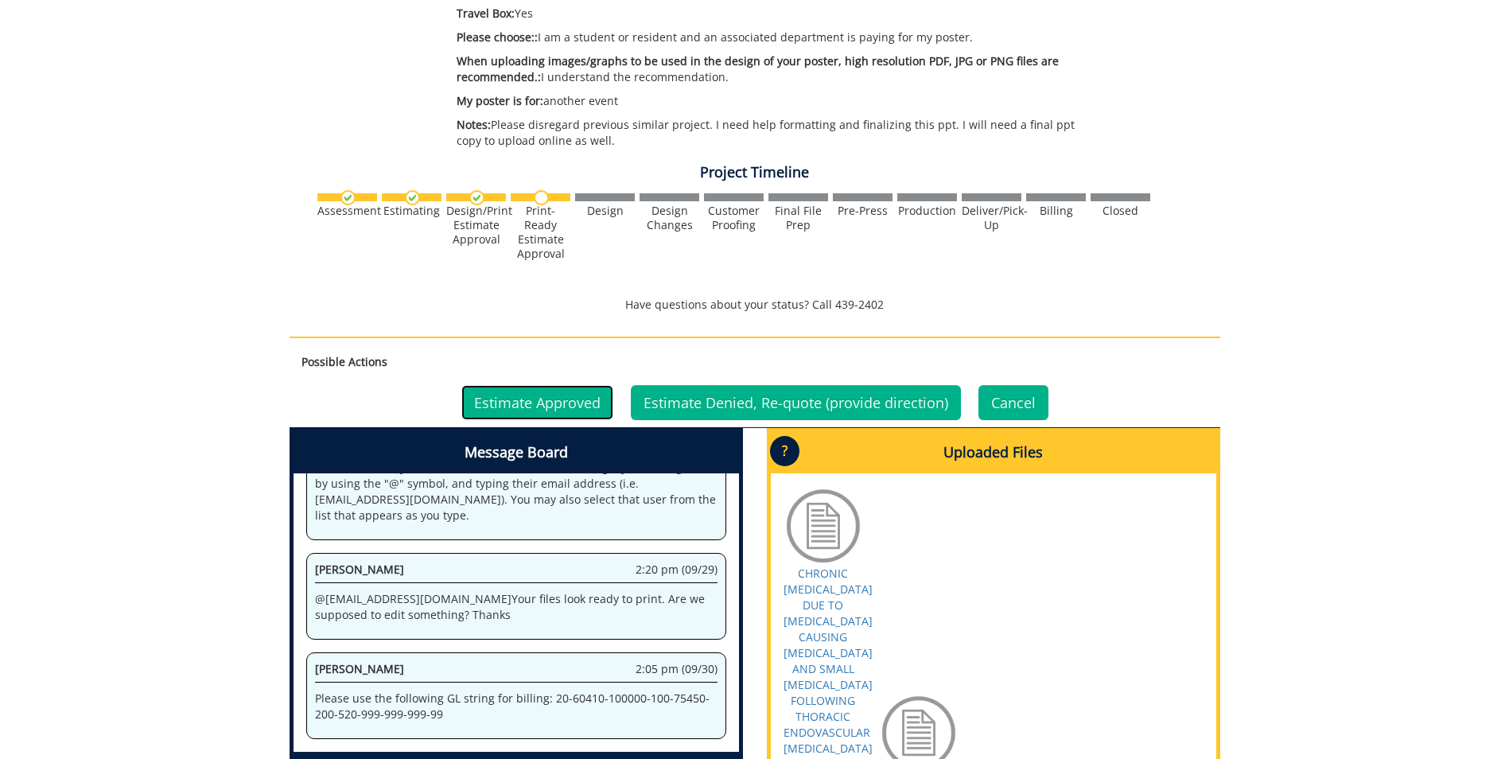
click at [527, 399] on link "Estimate Approved" at bounding box center [537, 402] width 152 height 35
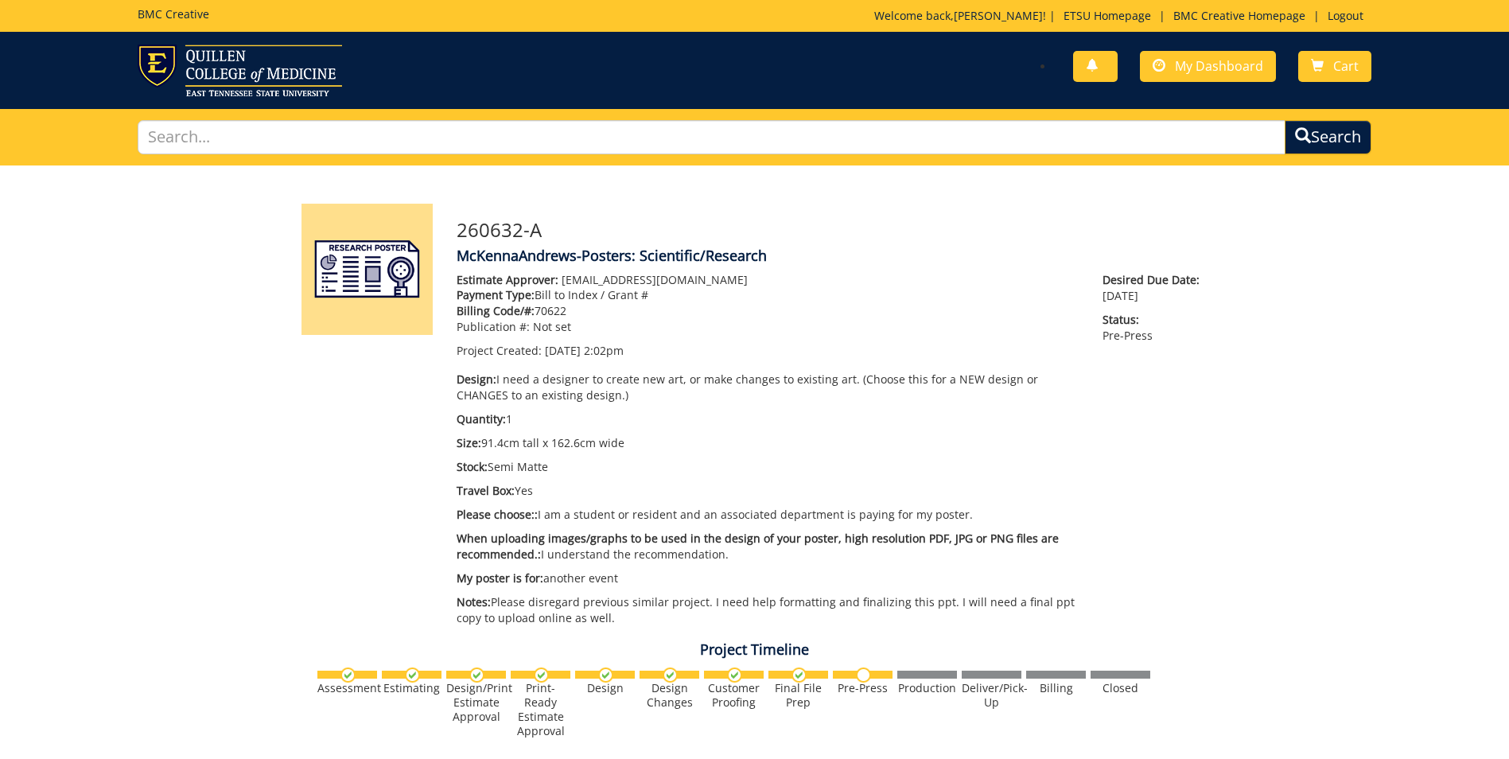
scroll to position [80, 0]
click at [1214, 65] on span "My Dashboard" at bounding box center [1219, 66] width 88 height 18
